Goal: Information Seeking & Learning: Learn about a topic

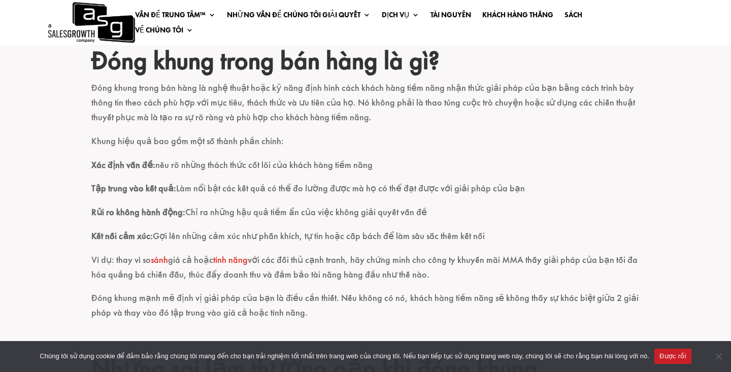
scroll to position [716, 0]
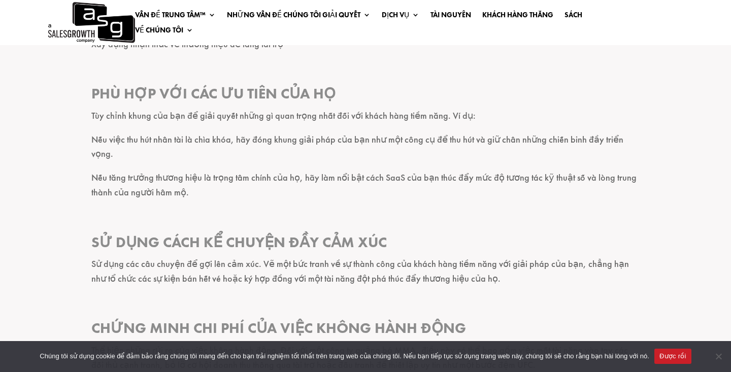
scroll to position [1652, 0]
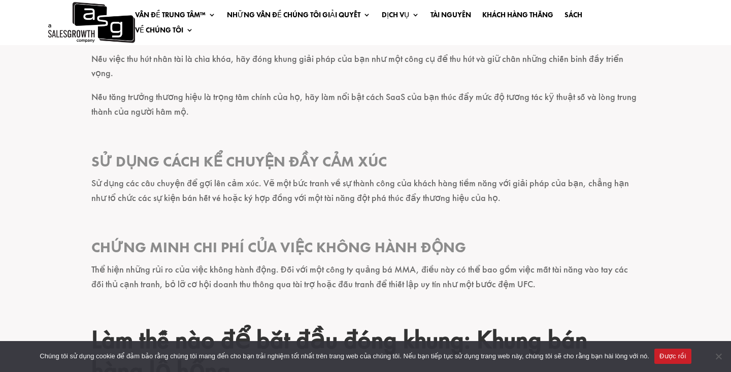
scroll to position [1683, 0]
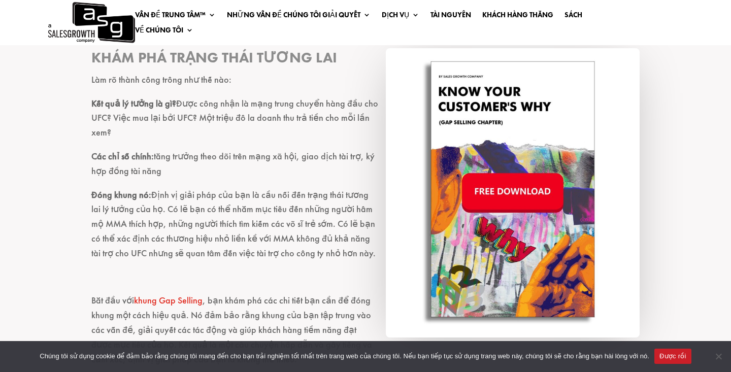
scroll to position [2470, 0]
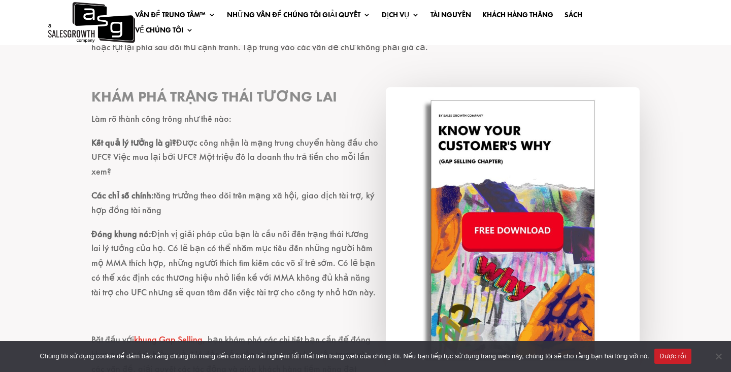
click at [518, 175] on img at bounding box center [513, 231] width 254 height 289
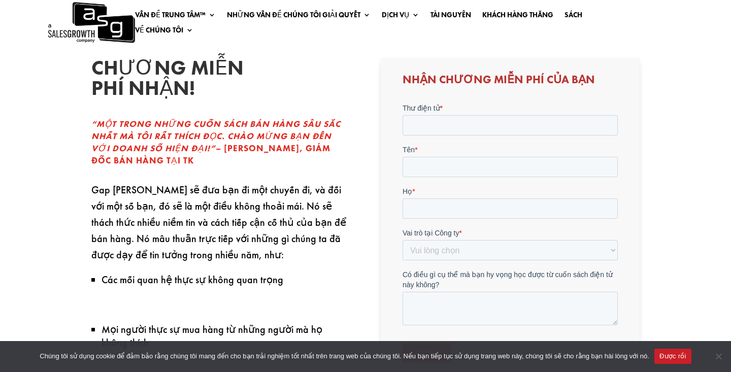
scroll to position [251, 0]
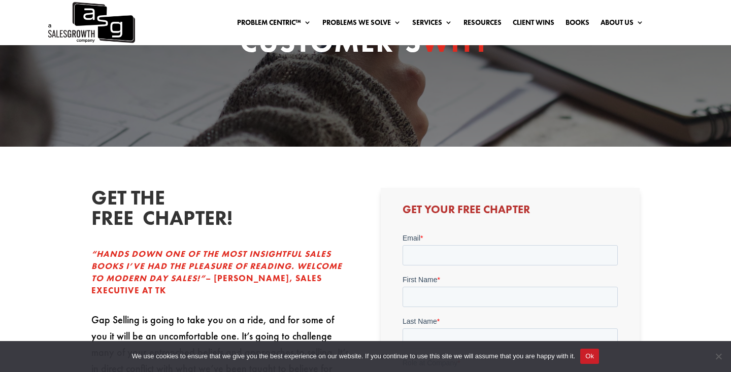
scroll to position [116, 0]
